Goal: Navigation & Orientation: Find specific page/section

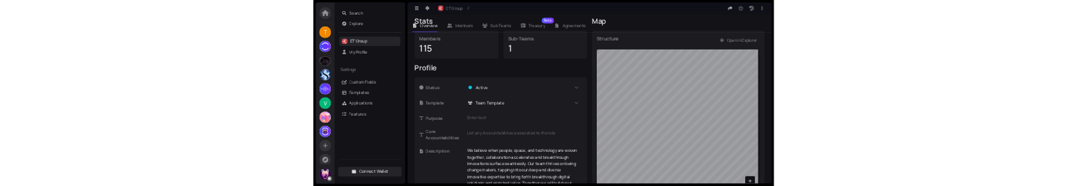
scroll to position [352, 0]
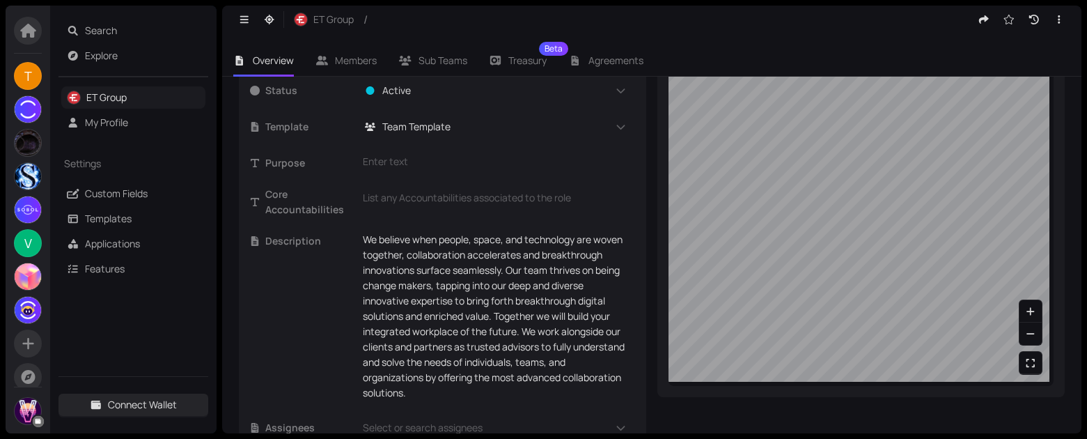
click at [127, 93] on link "ET Group" at bounding box center [106, 97] width 40 height 13
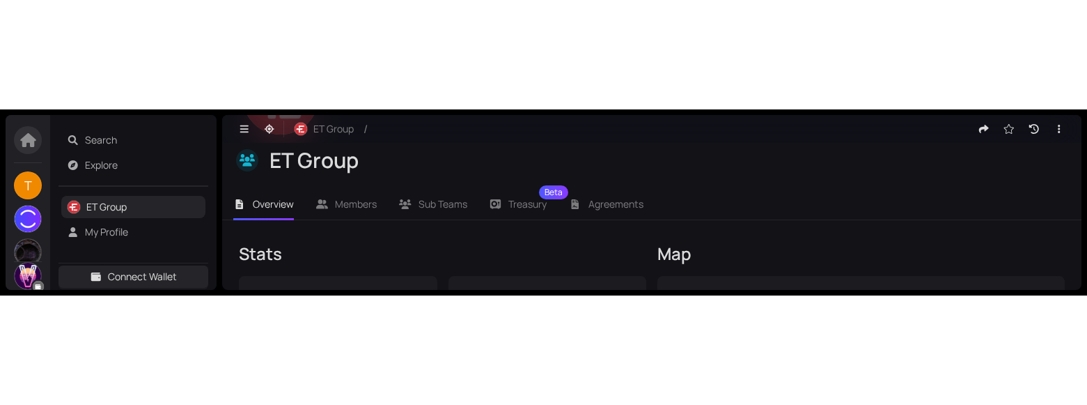
scroll to position [353, 0]
